Goal: Navigation & Orientation: Find specific page/section

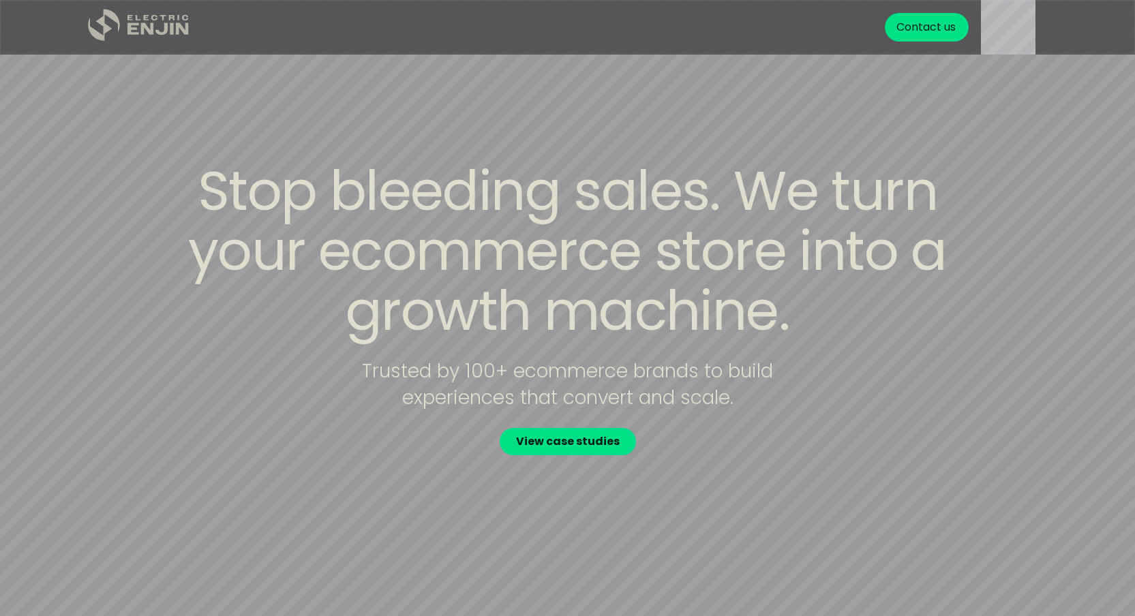
click at [155, 25] on icon ".st0{fill:#dfddc8;}" at bounding box center [139, 25] width 102 height 33
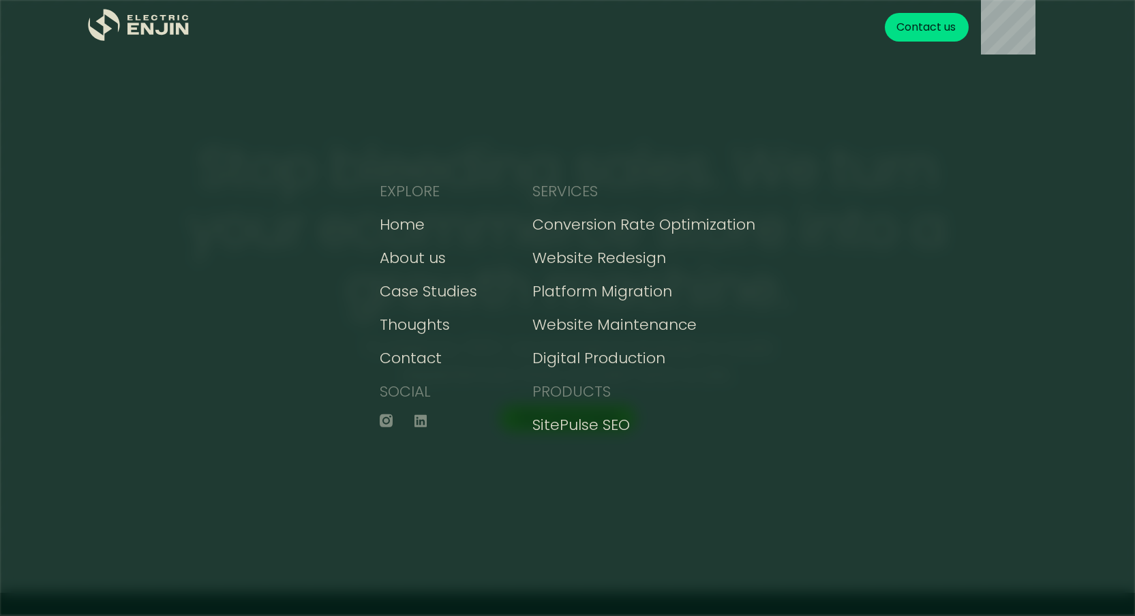
scroll to position [30, 0]
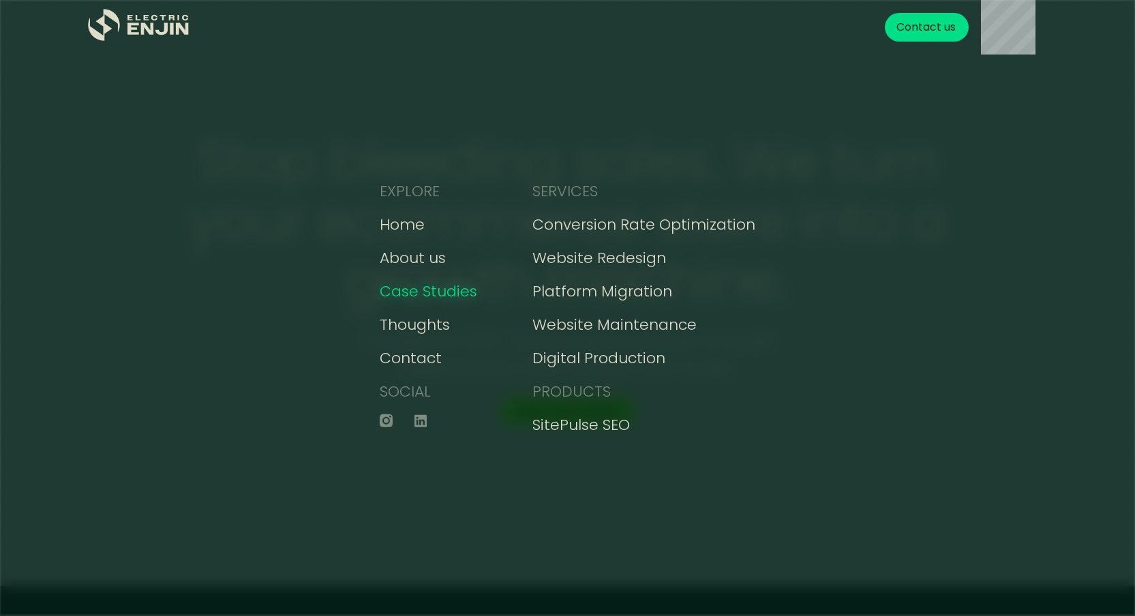
click at [456, 299] on div "Case Studies" at bounding box center [429, 291] width 98 height 23
